Goal: Information Seeking & Learning: Learn about a topic

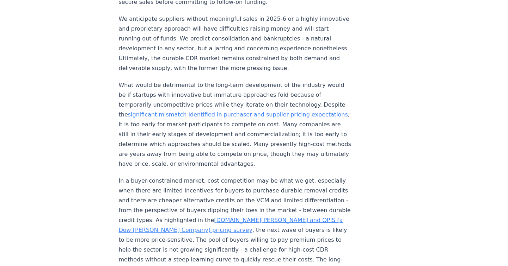
scroll to position [744, 0]
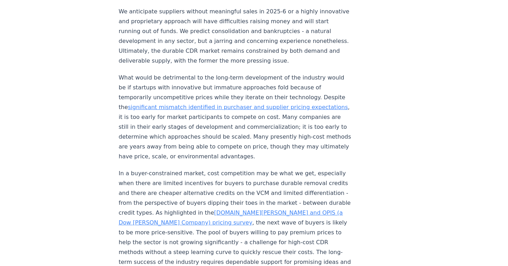
click at [221, 210] on link "CDR.fyi and OPIS (a Dow Jones Company) pricing survey" at bounding box center [231, 218] width 224 height 17
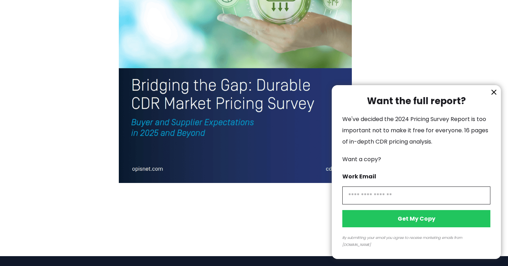
scroll to position [1601, 0]
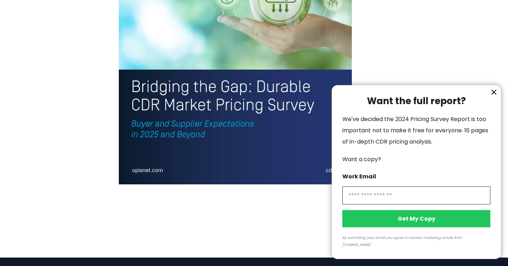
click at [171, 55] on div at bounding box center [254, 133] width 508 height 266
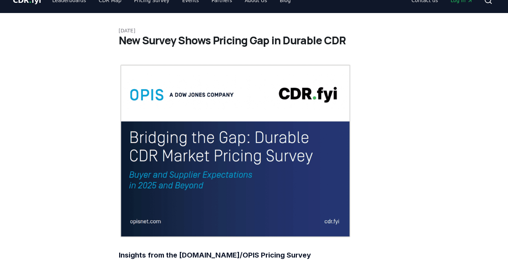
scroll to position [111, 0]
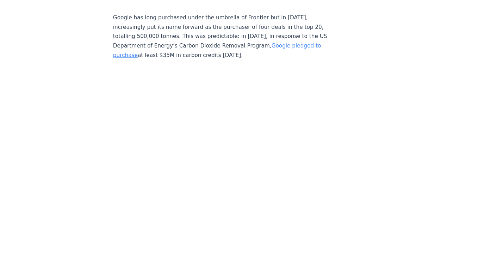
scroll to position [1927, 0]
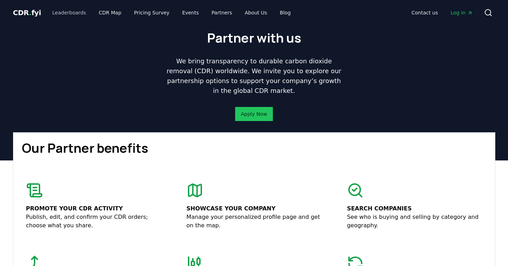
click at [67, 13] on link "Leaderboards" at bounding box center [69, 12] width 45 height 13
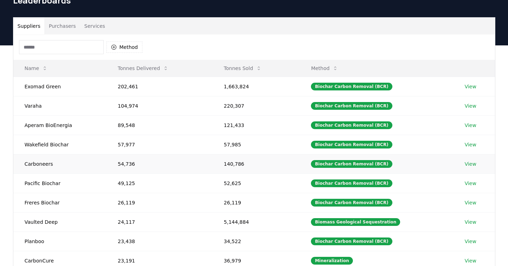
scroll to position [35, 0]
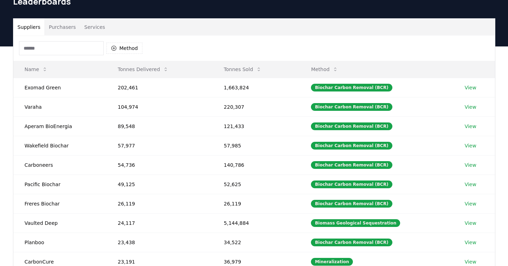
click at [69, 28] on button "Purchasers" at bounding box center [62, 27] width 36 height 17
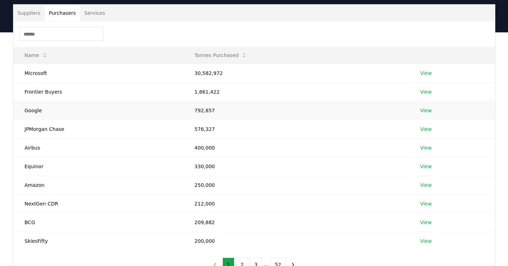
scroll to position [54, 0]
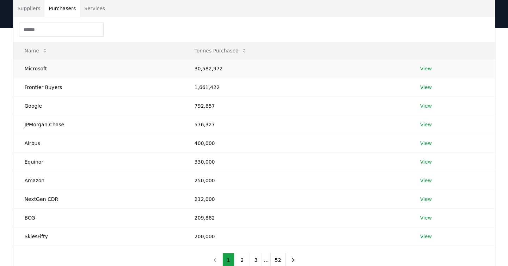
click at [426, 67] on link "View" at bounding box center [426, 68] width 12 height 7
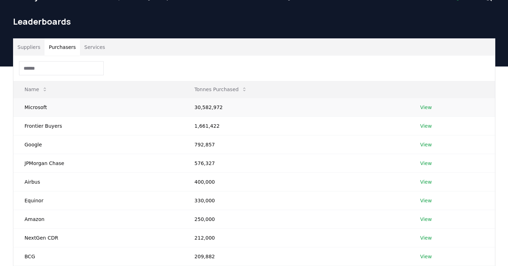
scroll to position [18, 0]
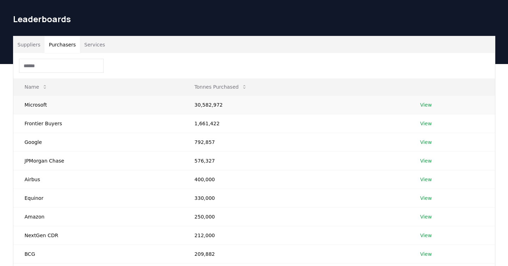
click at [427, 105] on link "View" at bounding box center [426, 104] width 12 height 7
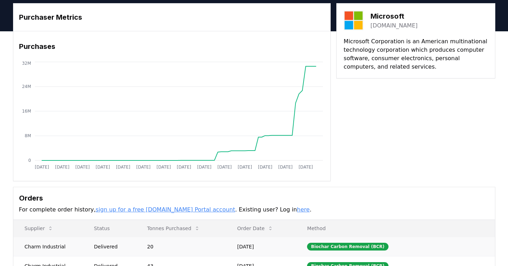
scroll to position [44, 0]
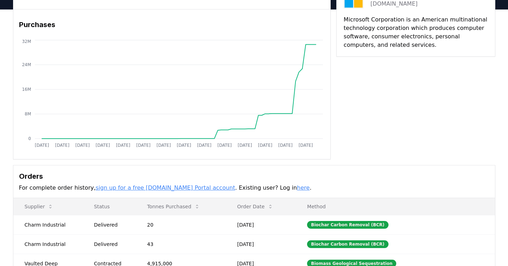
click at [149, 189] on link "sign up for a free [DOMAIN_NAME] Portal account" at bounding box center [165, 188] width 140 height 7
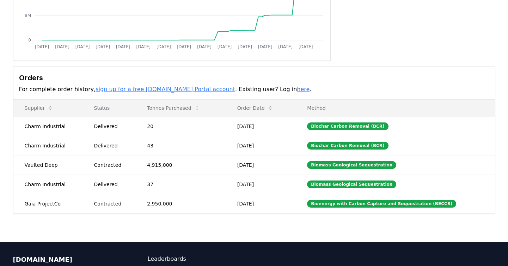
scroll to position [143, 0]
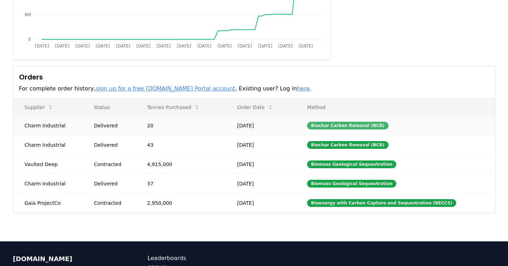
click at [339, 124] on div "Biochar Carbon Removal (BCR)" at bounding box center [347, 126] width 81 height 8
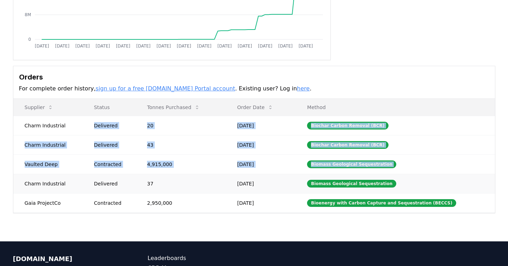
drag, startPoint x: 43, startPoint y: 134, endPoint x: 43, endPoint y: 177, distance: 43.7
click at [43, 177] on tbody "Charm Industrial Delivered 20 [DATE] Biochar Carbon Removal (BCR) Charm Industr…" at bounding box center [253, 164] width 481 height 97
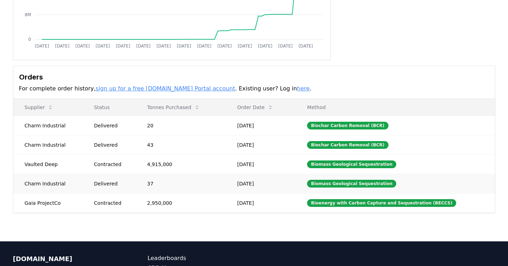
click at [43, 177] on td "Charm Industrial" at bounding box center [47, 183] width 69 height 19
drag, startPoint x: 57, startPoint y: 168, endPoint x: 89, endPoint y: 168, distance: 32.4
click at [89, 168] on tr "Vaulted Deep Contracted 4,915,000 [DATE] Biomass Geological Sequestration" at bounding box center [253, 164] width 481 height 19
click at [89, 168] on td "Contracted" at bounding box center [109, 164] width 53 height 19
click at [40, 201] on td "Gaia ProjectCo" at bounding box center [47, 202] width 69 height 19
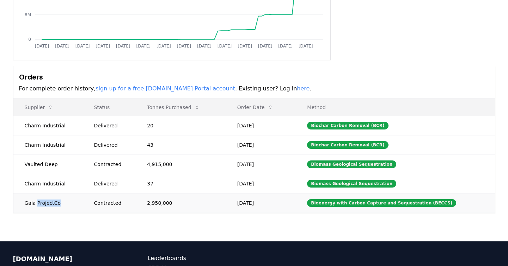
click at [40, 201] on td "Gaia ProjectCo" at bounding box center [47, 202] width 69 height 19
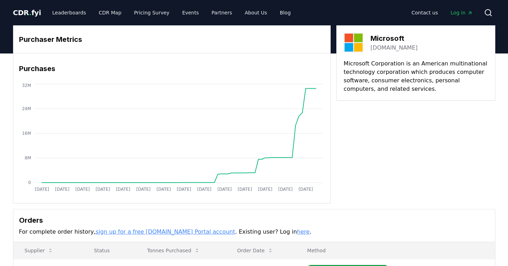
scroll to position [0, 0]
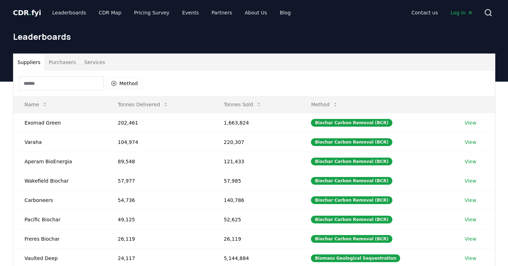
click at [58, 61] on button "Purchasers" at bounding box center [62, 62] width 36 height 17
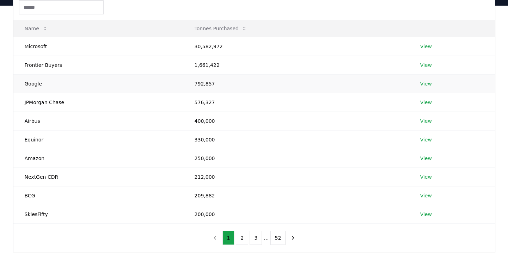
scroll to position [133, 0]
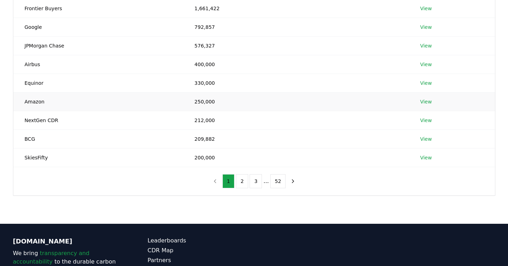
click at [34, 103] on td "Amazon" at bounding box center [98, 101] width 170 height 19
click at [425, 101] on link "View" at bounding box center [426, 101] width 12 height 7
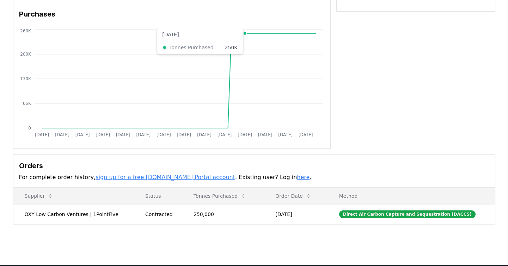
scroll to position [109, 0]
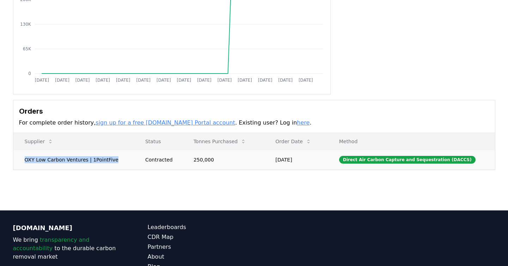
drag, startPoint x: 114, startPoint y: 161, endPoint x: 21, endPoint y: 160, distance: 92.3
click at [21, 160] on td "OXY Low Carbon Ventures | 1PointFive" at bounding box center [73, 159] width 120 height 19
copy td "OXY Low Carbon Ventures | 1PointFive"
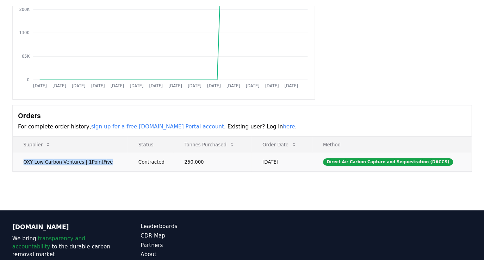
scroll to position [105, 0]
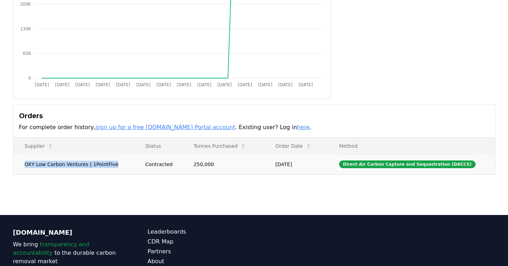
click at [84, 164] on td "OXY Low Carbon Ventures | 1PointFive" at bounding box center [73, 164] width 120 height 19
click at [118, 170] on td "OXY Low Carbon Ventures | 1PointFive" at bounding box center [73, 164] width 120 height 19
click at [156, 180] on div "Purchaser Metrics Purchases Jan 2019 Jul 2019 Jan 2020 Jul 2020 Jan 2021 Jul 20…" at bounding box center [254, 76] width 508 height 254
